Goal: Use online tool/utility: Utilize a website feature to perform a specific function

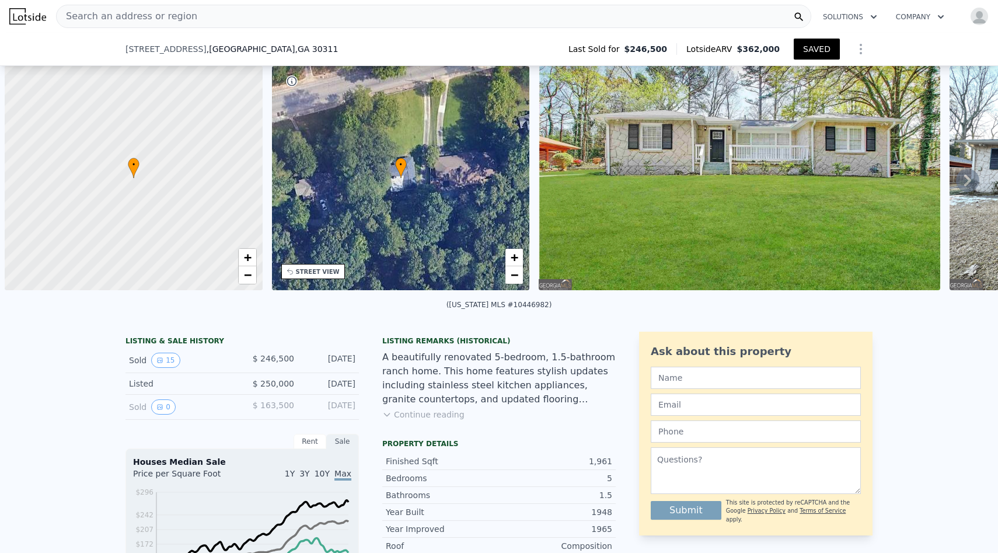
scroll to position [0, 280]
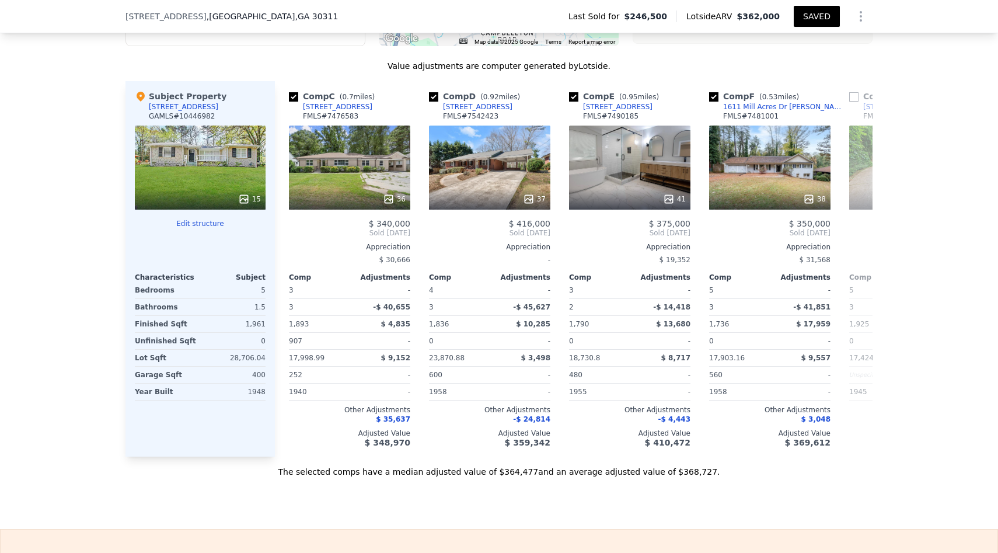
click at [203, 220] on button "Edit structure" at bounding box center [200, 223] width 131 height 9
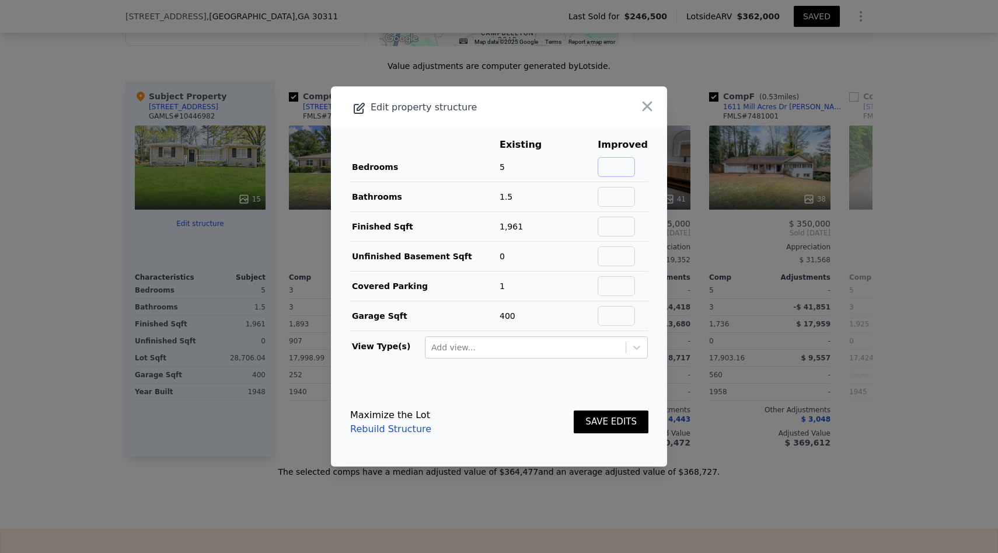
click at [615, 163] on input "text" at bounding box center [616, 167] width 37 height 20
type input "4"
click at [622, 205] on input "text" at bounding box center [616, 197] width 37 height 20
type input "2"
click at [621, 230] on input "text" at bounding box center [616, 227] width 37 height 20
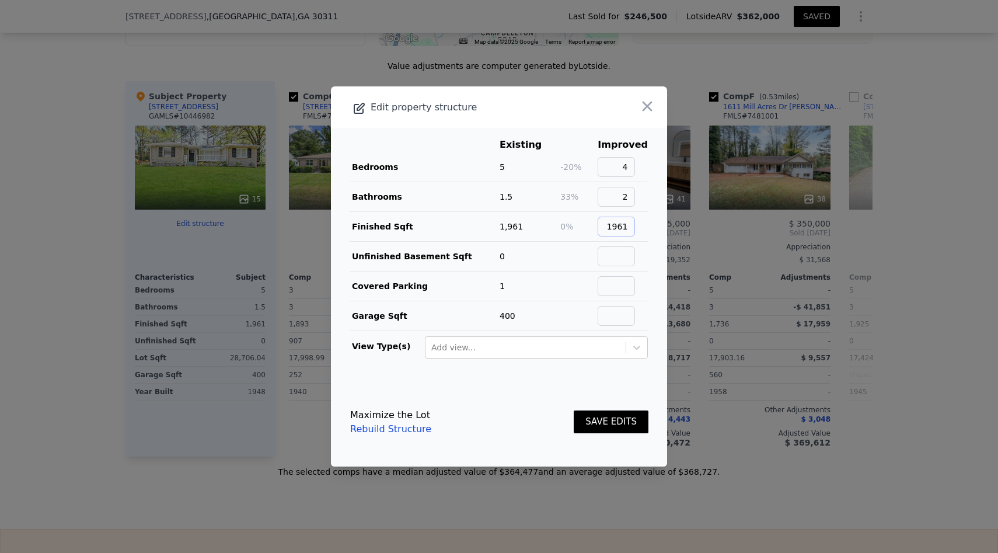
type input "1961"
click at [614, 258] on input "text" at bounding box center [616, 256] width 37 height 20
type input "250"
click at [618, 287] on input "text" at bounding box center [616, 286] width 37 height 20
type input "2"
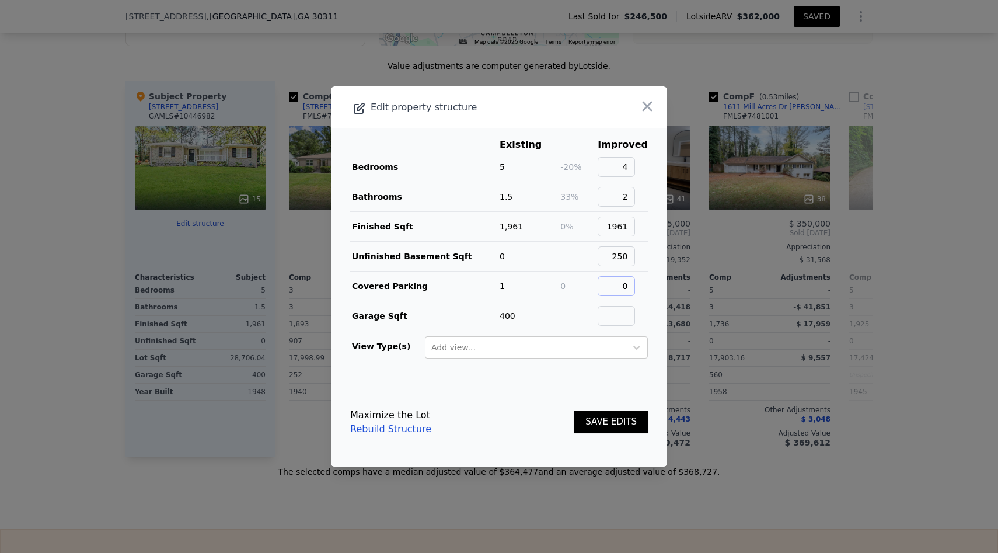
type input "0"
click at [633, 316] on input "text" at bounding box center [616, 316] width 37 height 20
type input "400"
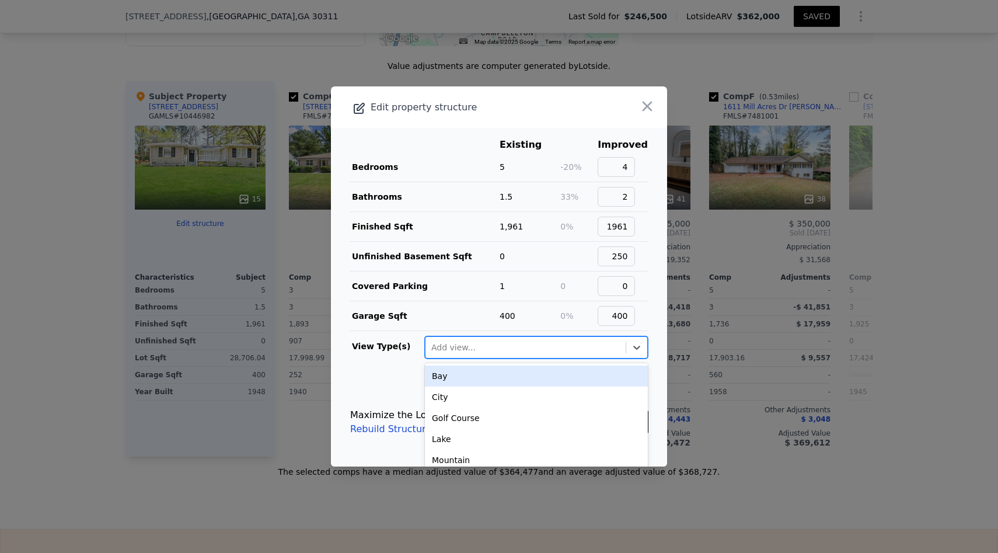
click at [598, 342] on div at bounding box center [525, 347] width 189 height 14
click at [588, 338] on div "Add view..." at bounding box center [526, 347] width 200 height 19
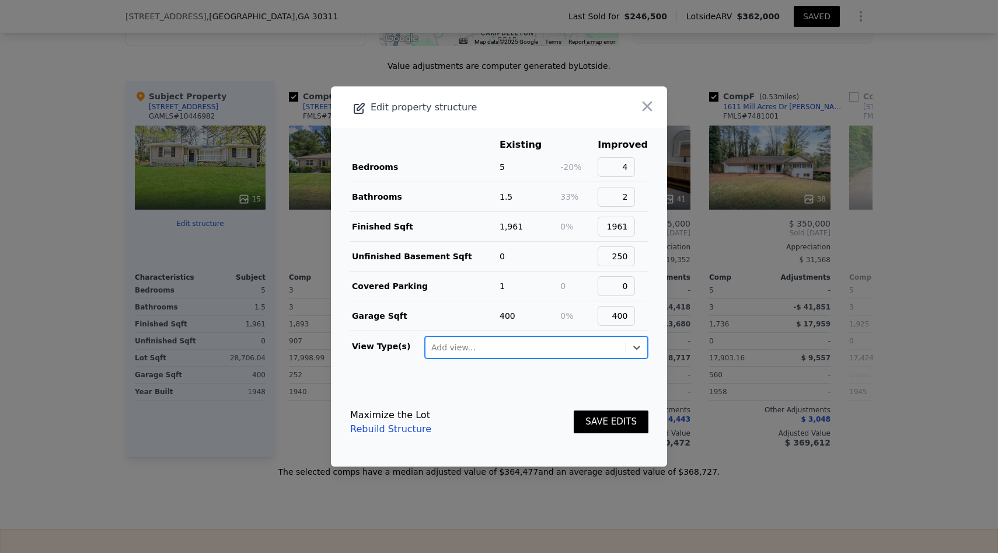
click at [596, 420] on button "SAVE EDITS" at bounding box center [611, 421] width 75 height 23
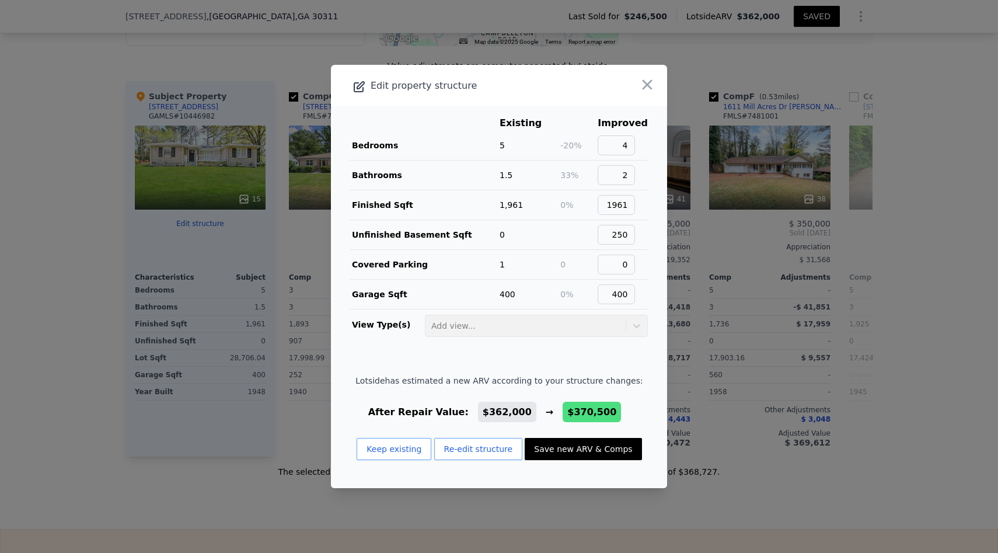
click at [613, 446] on button "Save new ARV & Comps" at bounding box center [583, 449] width 117 height 22
type input "3.5"
type input "1514"
type input "2422"
type input "29272.32"
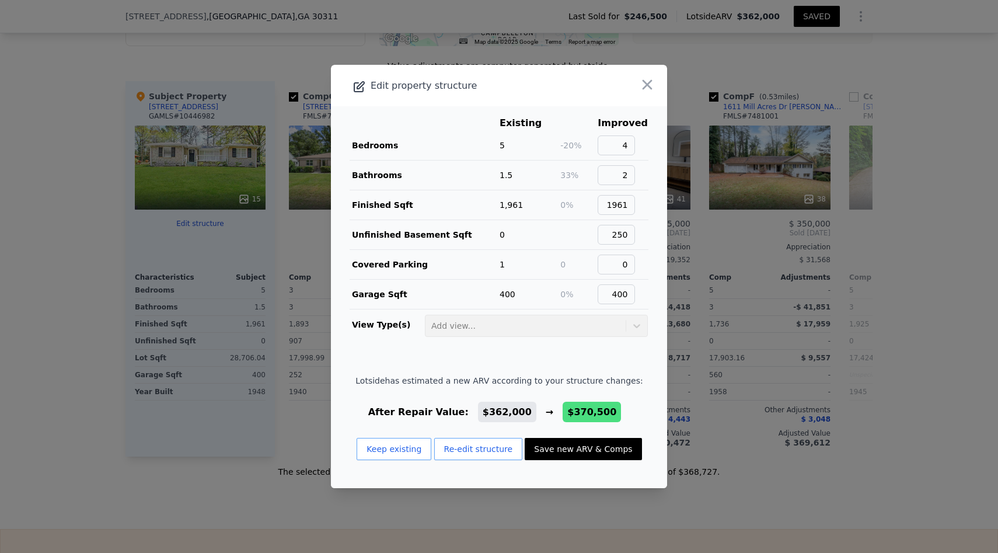
type input "$ 370,500"
type input "$ 85,262"
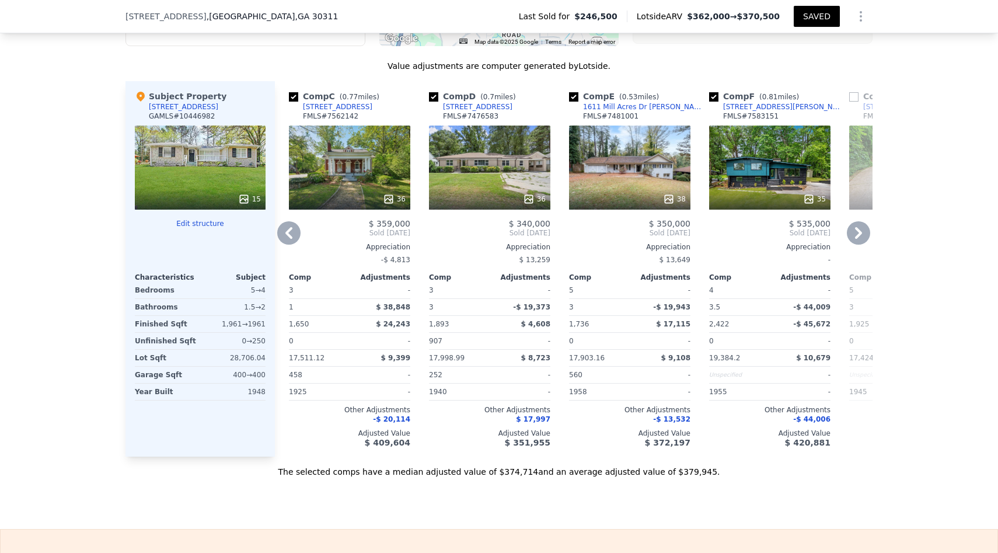
click at [293, 97] on input "checkbox" at bounding box center [293, 96] width 9 height 9
checkbox input "false"
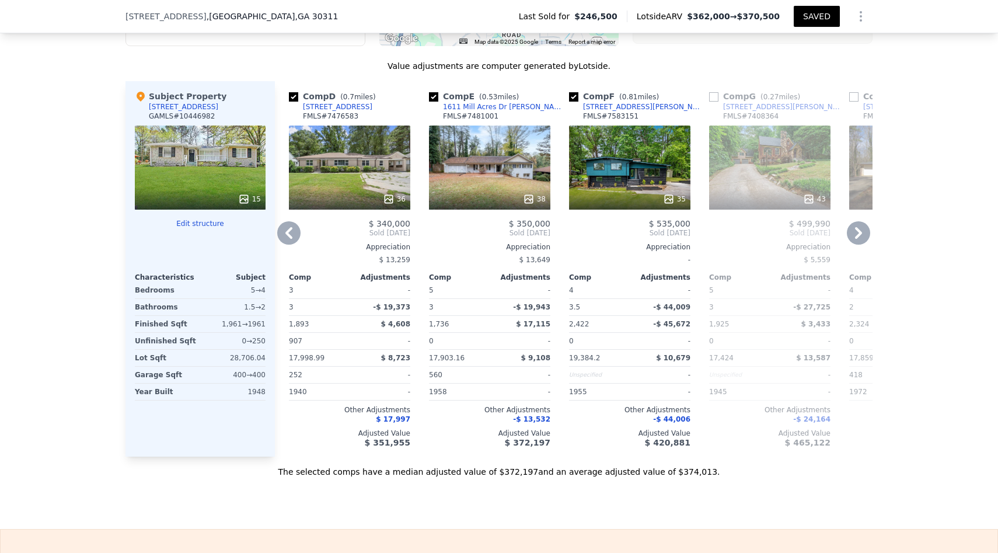
type input "4"
type input "1552"
type input "3028"
type input "29272.320000000003"
checkbox input "true"
